Goal: Information Seeking & Learning: Learn about a topic

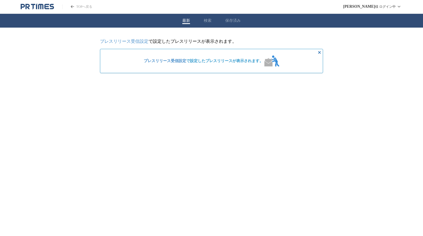
click at [208, 21] on button "検索" at bounding box center [208, 20] width 8 height 5
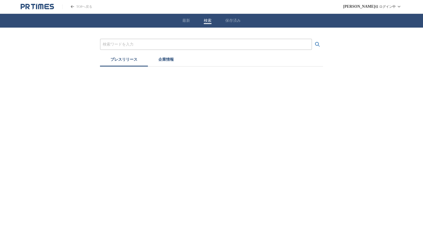
click at [144, 42] on input "プレスリリースおよび企業を検索する" at bounding box center [206, 44] width 207 height 6
click at [312, 39] on button "検索する" at bounding box center [317, 44] width 11 height 11
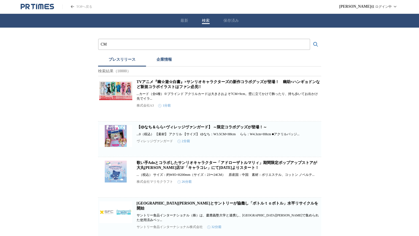
drag, startPoint x: 100, startPoint y: 44, endPoint x: 103, endPoint y: 46, distance: 3.3
click at [100, 44] on div "CM" at bounding box center [204, 44] width 212 height 11
click at [104, 42] on input "CM" at bounding box center [204, 44] width 207 height 6
type input "テレビCM"
click at [310, 39] on button "検索する" at bounding box center [315, 44] width 11 height 11
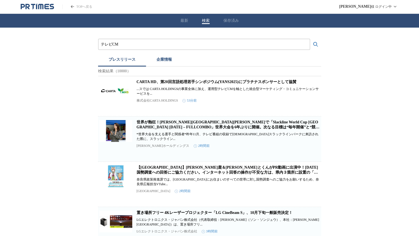
scroll to position [206, 0]
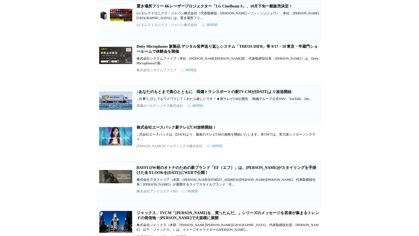
click at [195, 129] on link "株式会社エースパック新テレビCM放映開始！" at bounding box center [177, 127] width 80 height 4
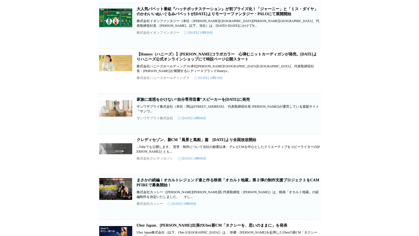
scroll to position [1592, 0]
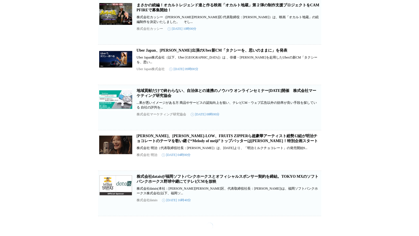
click at [236, 143] on link "[PERSON_NAME]、[PERSON_NAME]-LOW、FRUITS ZIPPERら超豪華アーティスト総勢12組が明治チョコレートのテーマを歌い継ぐ“…" at bounding box center [227, 138] width 181 height 9
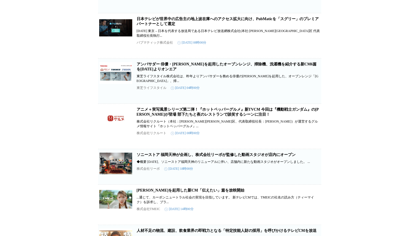
scroll to position [2738, 0]
